Goal: Task Accomplishment & Management: Use online tool/utility

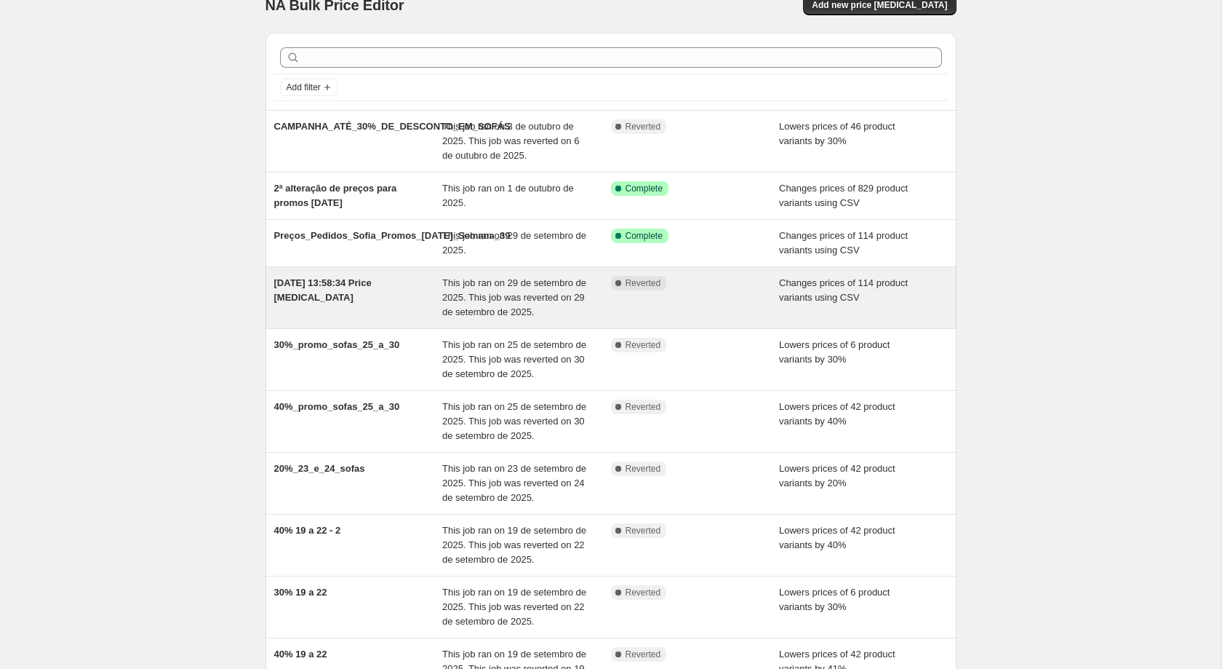
scroll to position [170, 0]
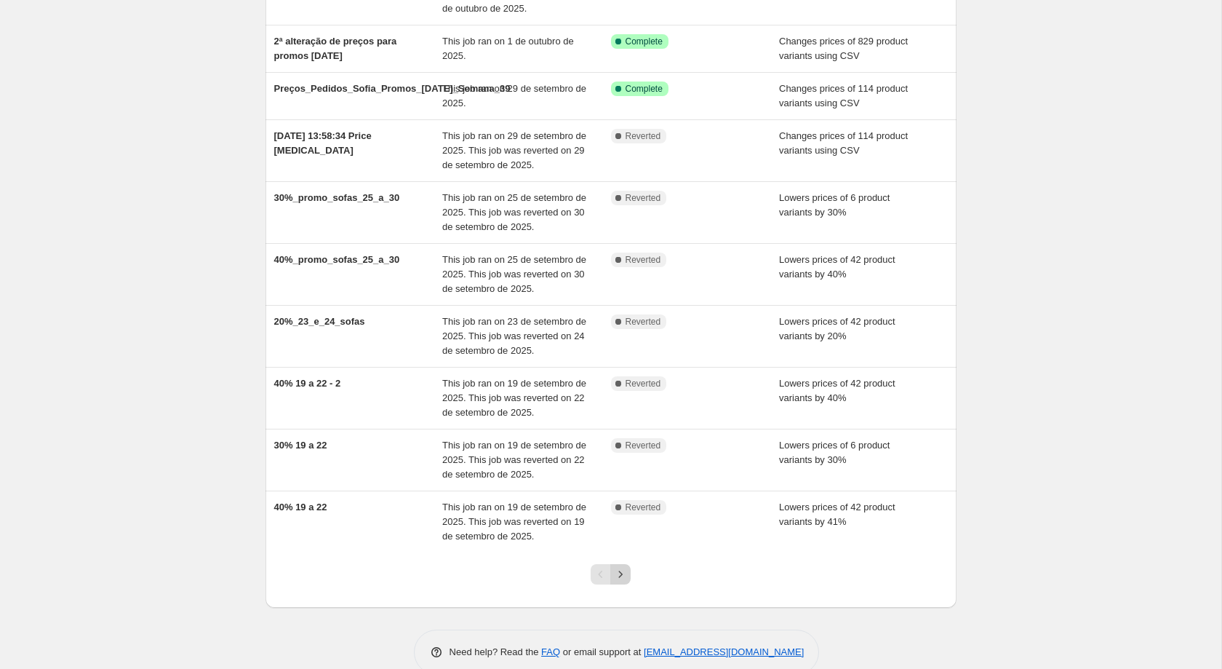
click at [614, 576] on icon "Next" at bounding box center [620, 574] width 15 height 15
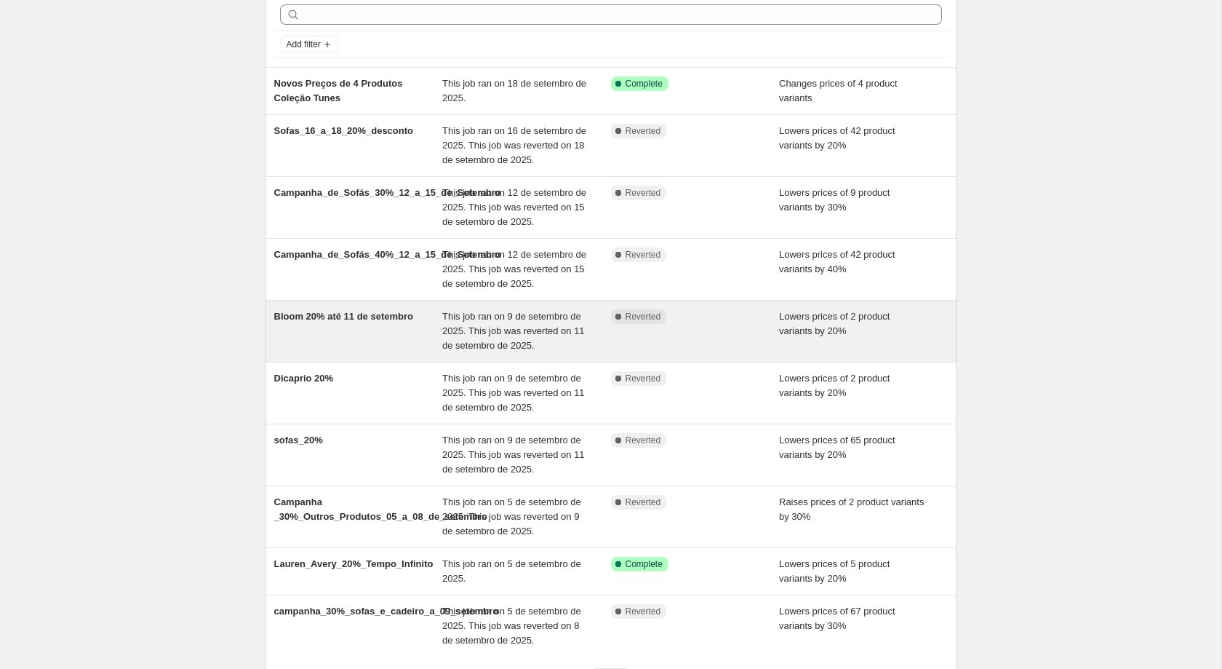
scroll to position [197, 0]
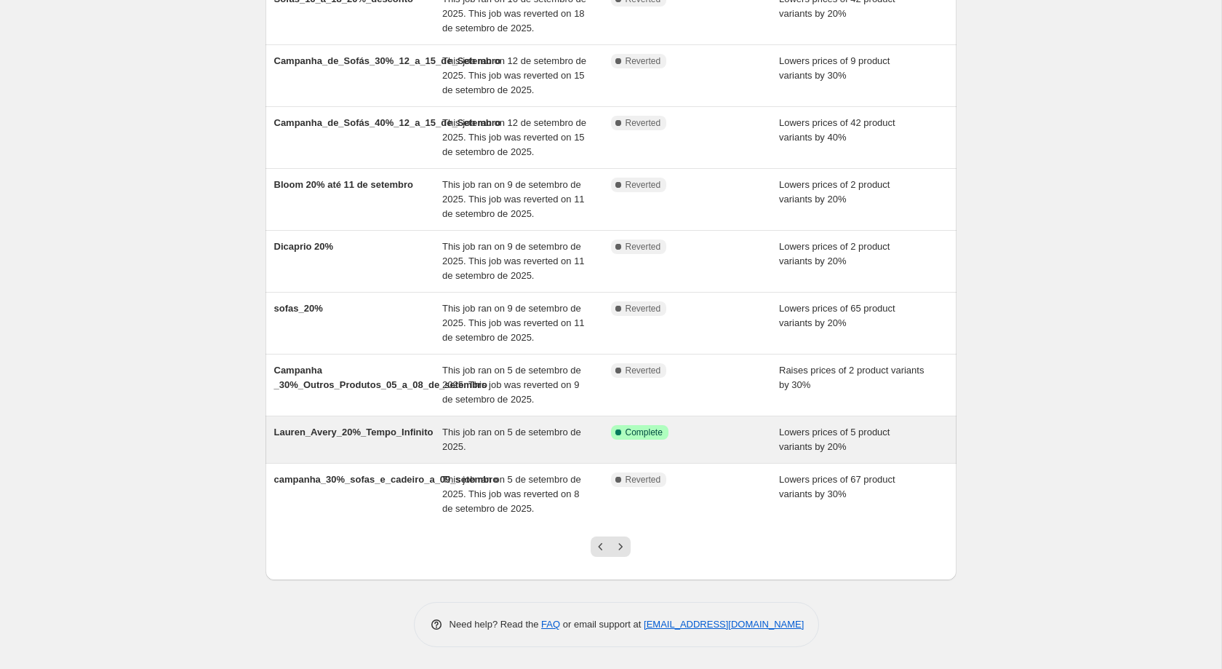
click at [611, 445] on div "Success Complete Complete" at bounding box center [695, 439] width 169 height 29
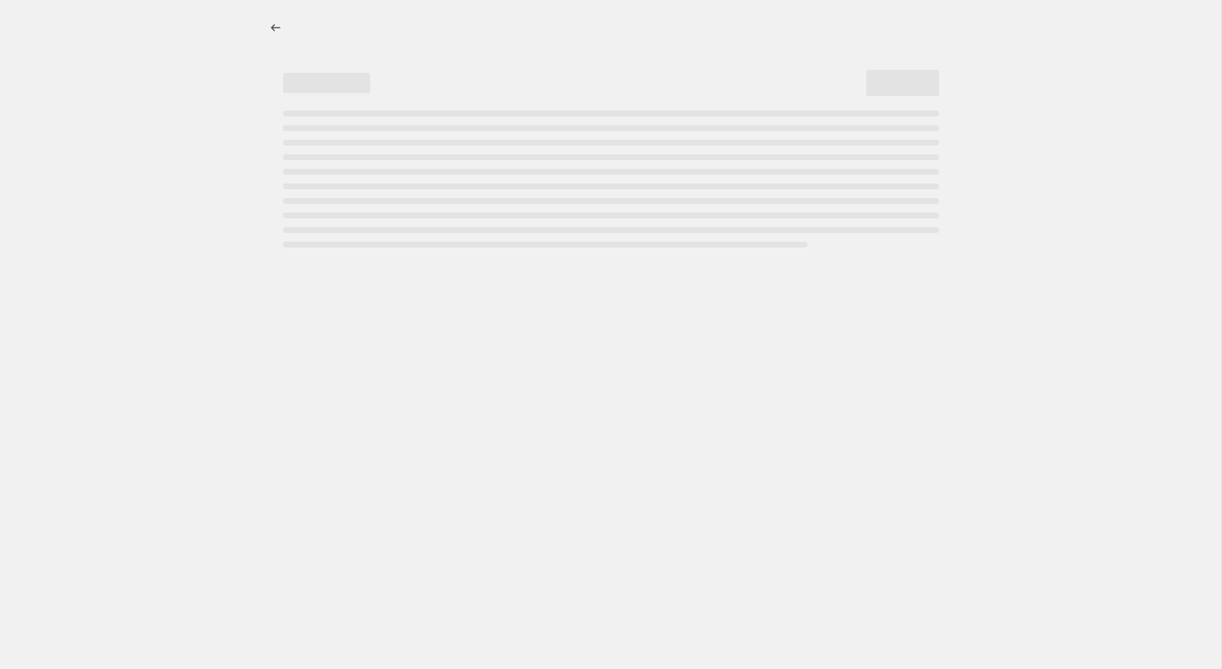
select select "percentage"
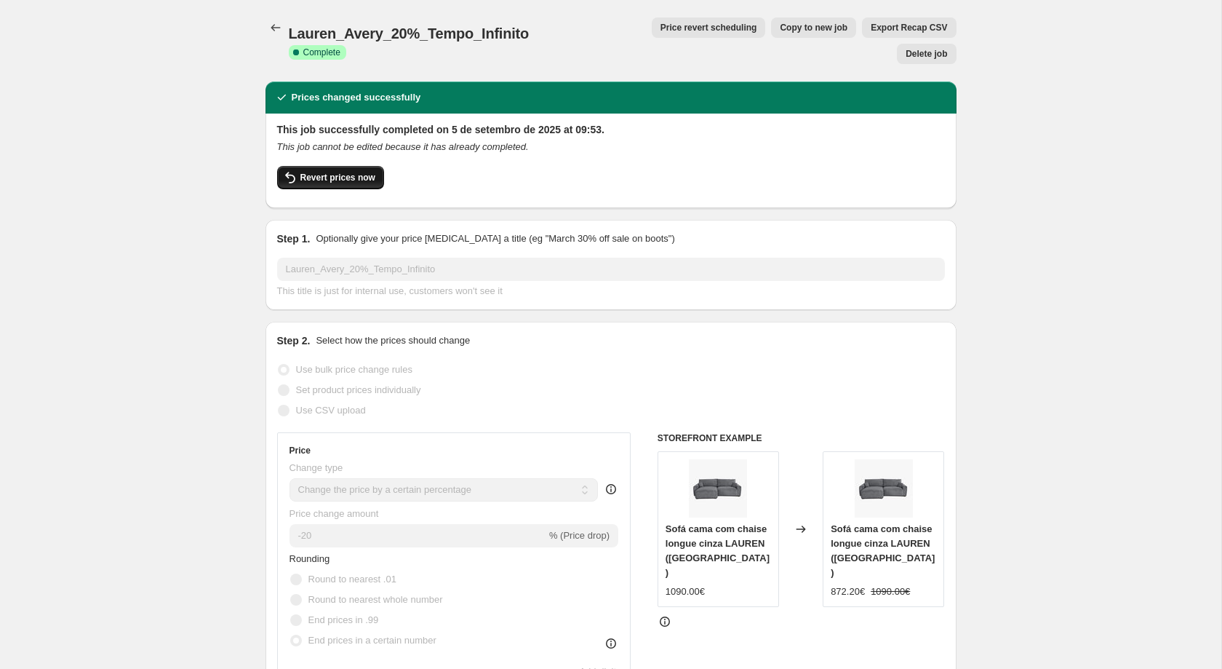
click at [348, 166] on button "Revert prices now" at bounding box center [330, 177] width 107 height 23
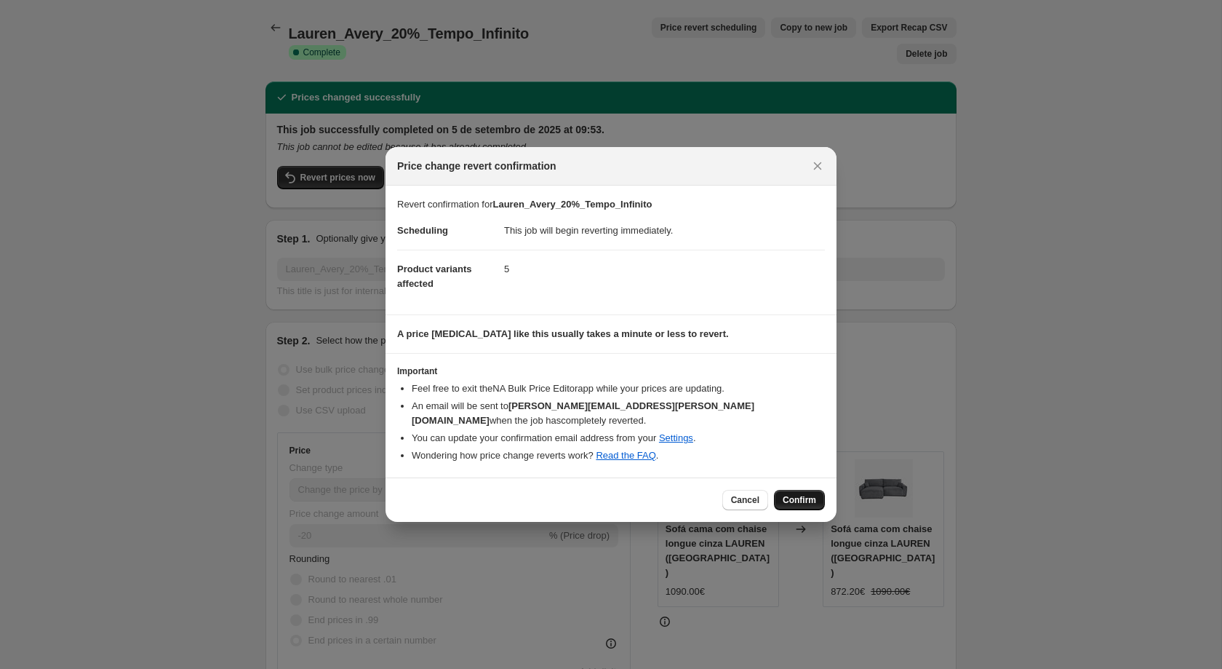
click at [784, 494] on span "Confirm" at bounding box center [799, 500] width 33 height 12
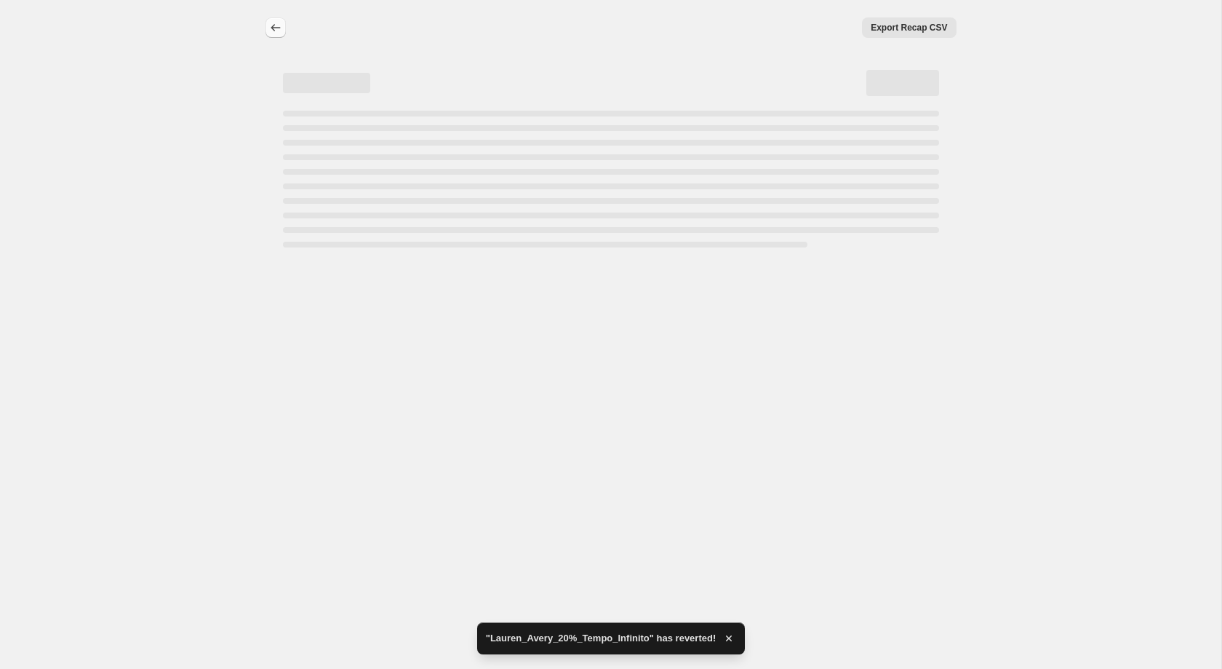
select select "percentage"
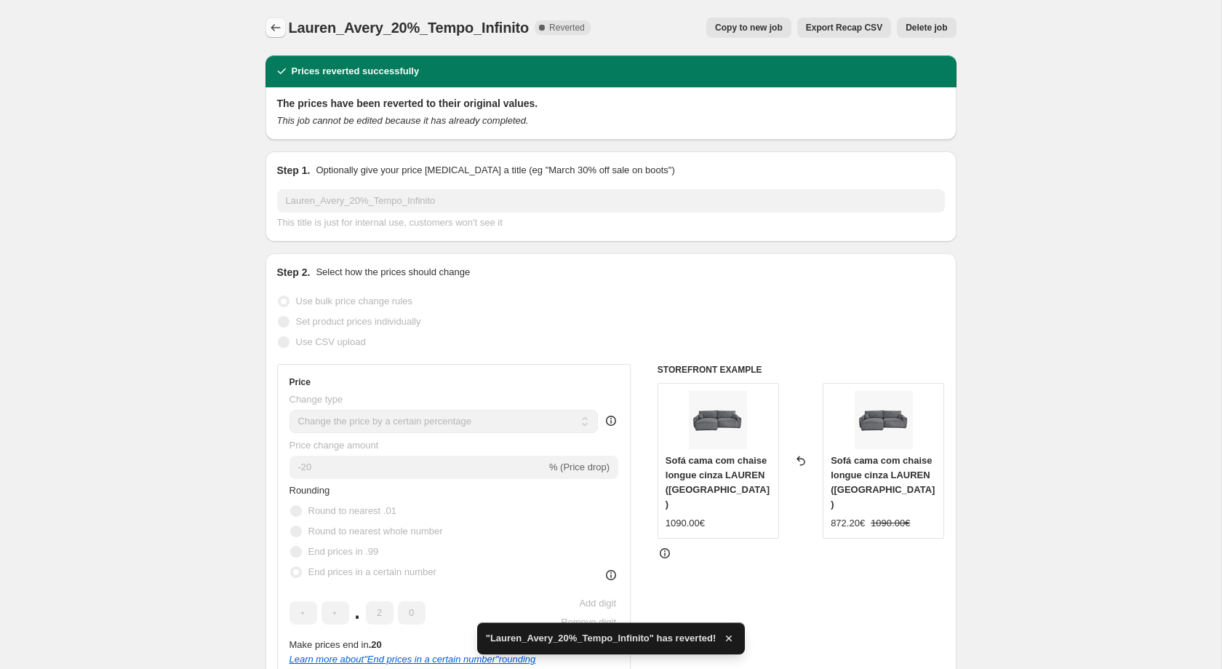
click at [281, 33] on icon "Price change jobs" at bounding box center [275, 27] width 15 height 15
